Goal: Task Accomplishment & Management: Manage account settings

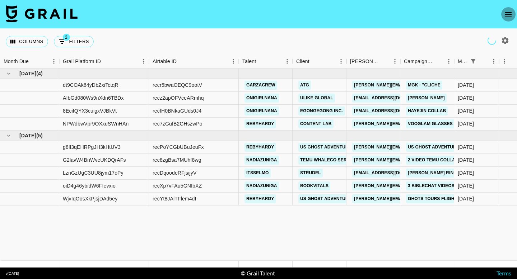
click at [508, 13] on icon "open drawer" at bounding box center [508, 14] width 9 height 9
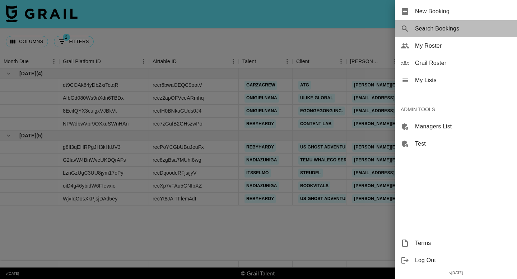
click at [446, 26] on span "Search Bookings" at bounding box center [463, 28] width 96 height 9
select select "id"
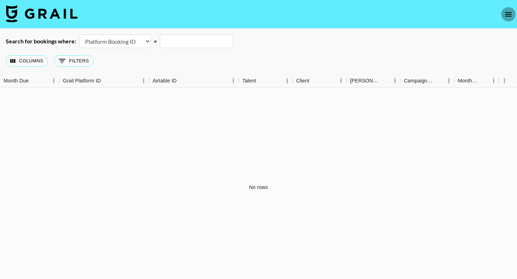
click at [509, 14] on icon "open drawer" at bounding box center [508, 14] width 6 height 4
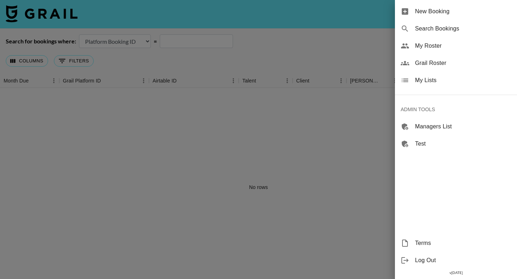
click at [458, 61] on span "Grail Roster" at bounding box center [463, 63] width 96 height 9
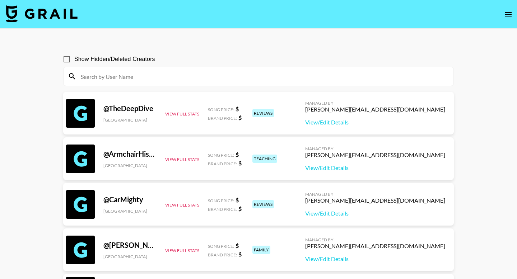
click at [225, 69] on div at bounding box center [258, 76] width 390 height 19
click at [226, 77] on input at bounding box center [262, 76] width 372 height 11
paste input "axeltanner"
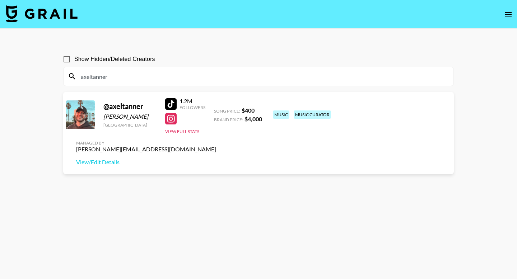
type input "axeltanner"
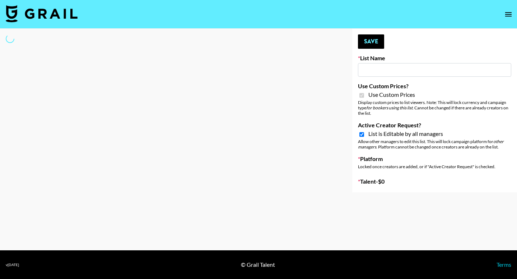
type input "Earth Cure ([DATE])"
checkbox input "true"
select select "Brand"
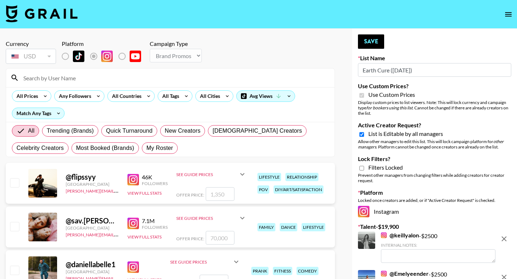
click at [106, 76] on input at bounding box center [174, 77] width 311 height 11
type input "n"
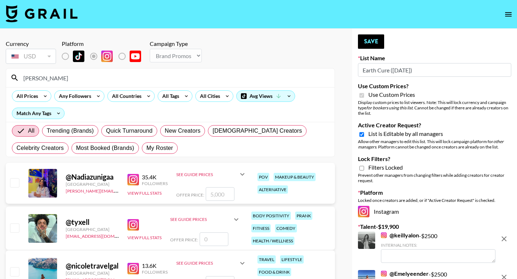
type input "nadia"
click at [17, 180] on input "checkbox" at bounding box center [14, 182] width 9 height 9
checkbox input "true"
type input "5000"
click at [58, 75] on input "nadia" at bounding box center [174, 77] width 311 height 11
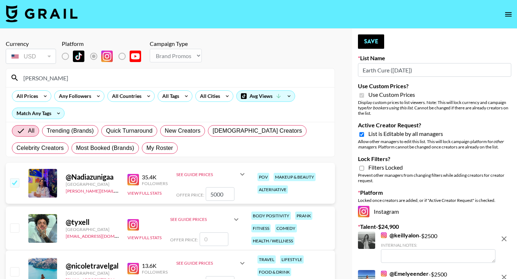
click at [58, 75] on input "nadia" at bounding box center [174, 77] width 311 height 11
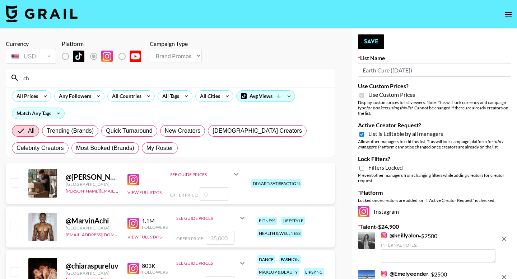
type input "c"
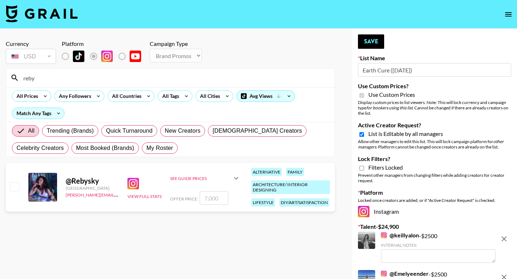
type input "reby"
click at [14, 191] on input "checkbox" at bounding box center [14, 186] width 9 height 9
checkbox input "true"
type input "7000"
click at [94, 77] on input "reby" at bounding box center [174, 77] width 311 height 11
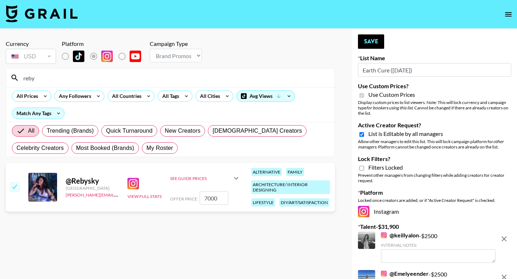
click at [94, 77] on input "reby" at bounding box center [174, 77] width 311 height 11
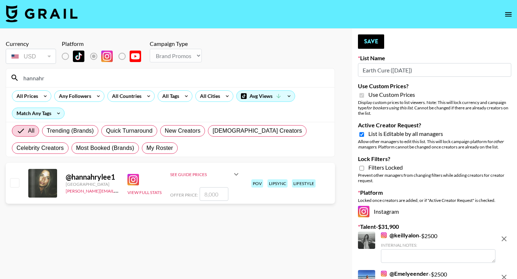
type input "hannahr"
click at [14, 182] on input "checkbox" at bounding box center [14, 182] width 9 height 9
checkbox input "true"
type input "8000"
